Goal: Task Accomplishment & Management: Use online tool/utility

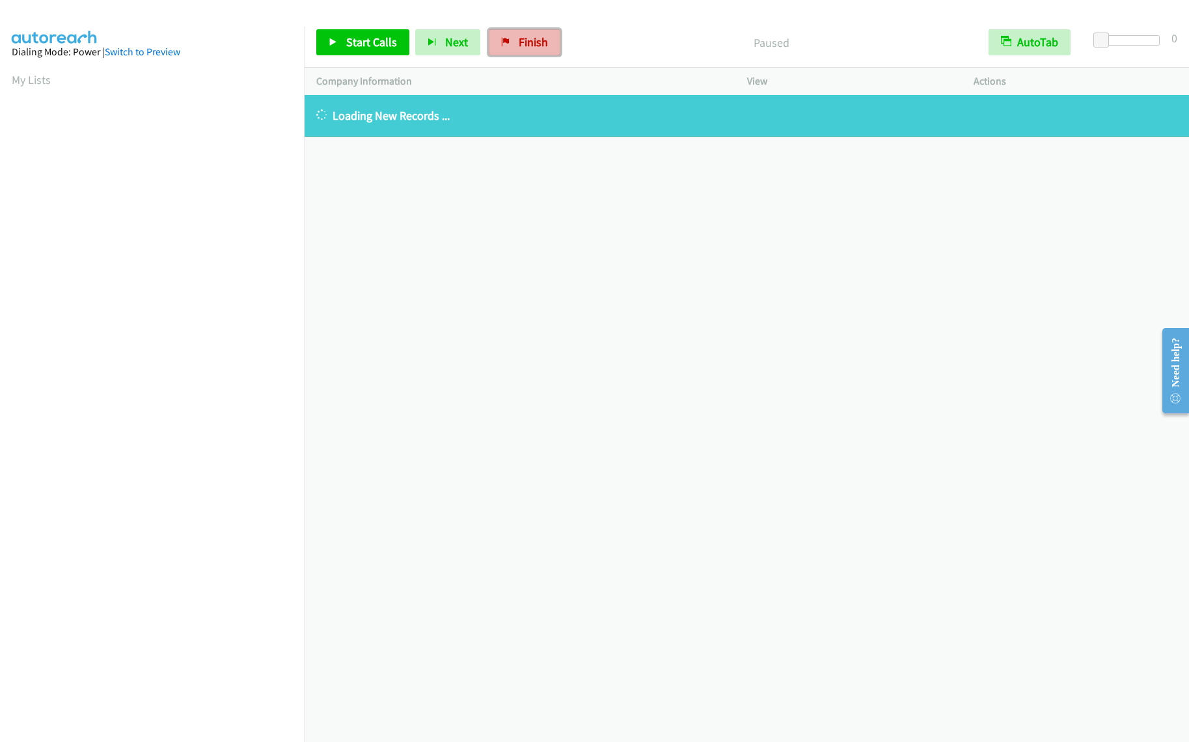
click at [539, 49] on span "Finish" at bounding box center [533, 41] width 29 height 15
